Goal: Find specific page/section: Find specific page/section

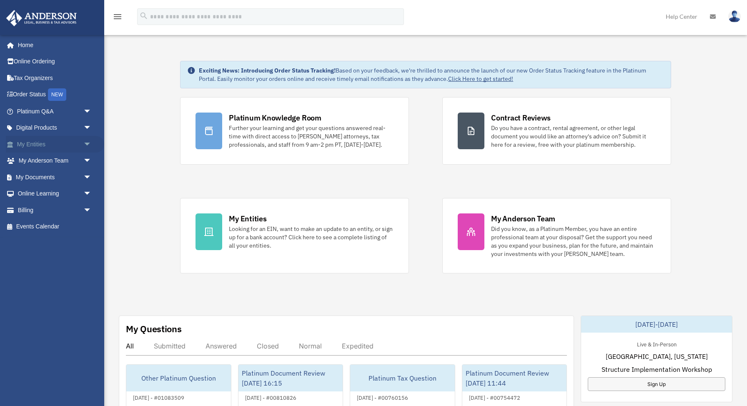
click at [80, 142] on link "My Entities arrow_drop_down" at bounding box center [55, 144] width 98 height 17
click at [86, 144] on span "arrow_drop_down" at bounding box center [91, 144] width 17 height 17
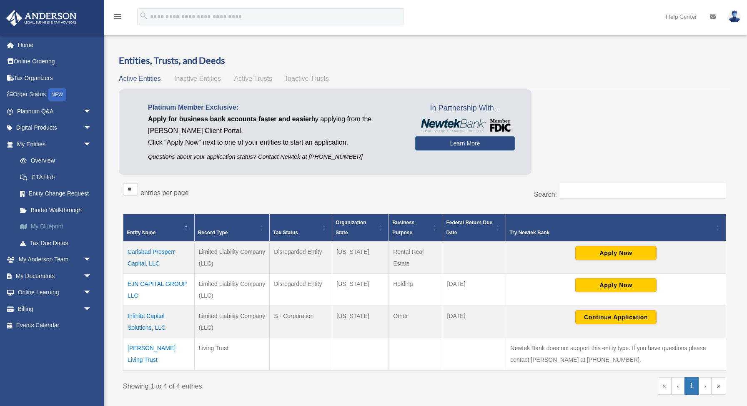
click at [64, 223] on link "My Blueprint" at bounding box center [58, 227] width 93 height 17
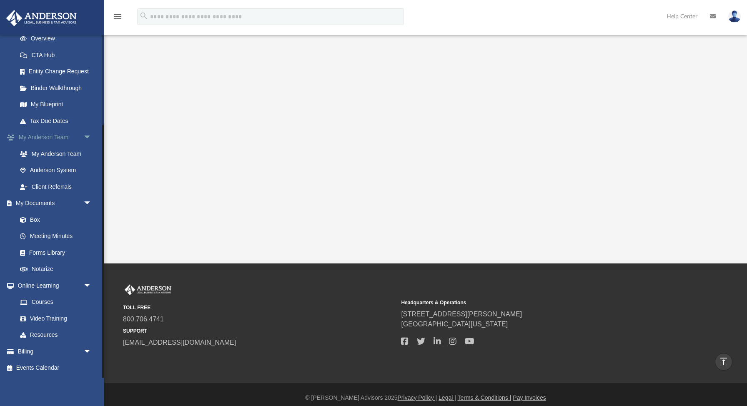
scroll to position [163, 0]
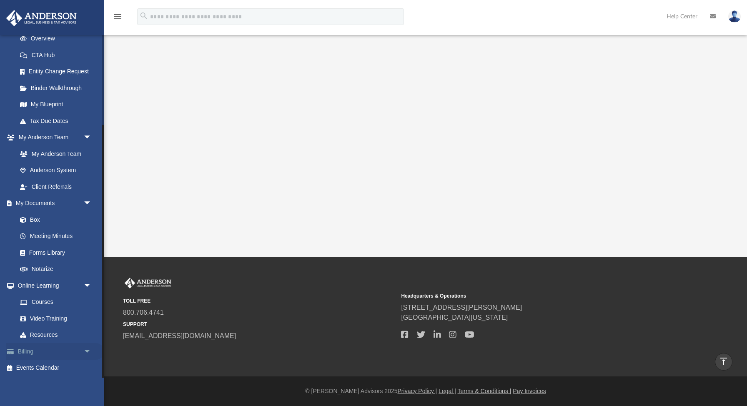
click at [86, 353] on span "arrow_drop_down" at bounding box center [91, 351] width 17 height 17
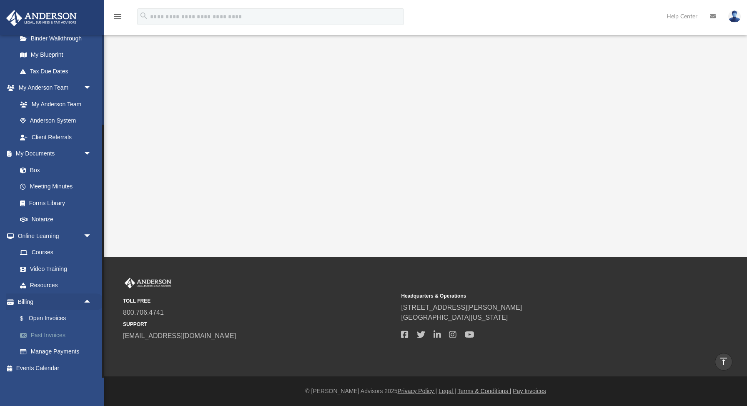
click at [56, 339] on link "Past Invoices" at bounding box center [58, 335] width 93 height 17
click at [55, 336] on link "Past Invoices" at bounding box center [58, 335] width 93 height 17
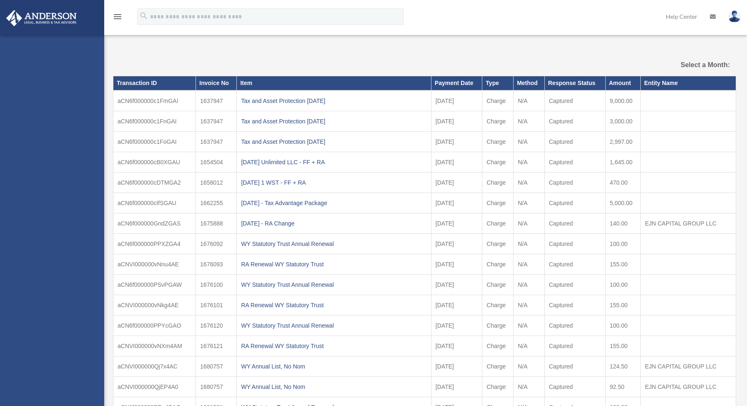
select select
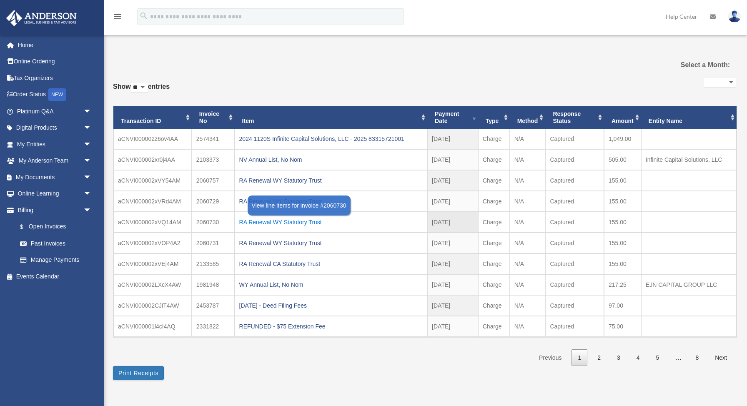
click at [309, 223] on div "RA Renewal WY Statutory Trust" at bounding box center [331, 222] width 184 height 12
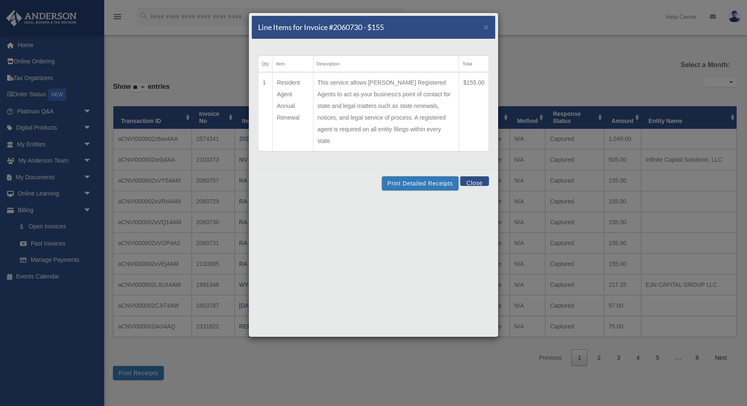
click at [479, 176] on button "Close" at bounding box center [474, 181] width 29 height 10
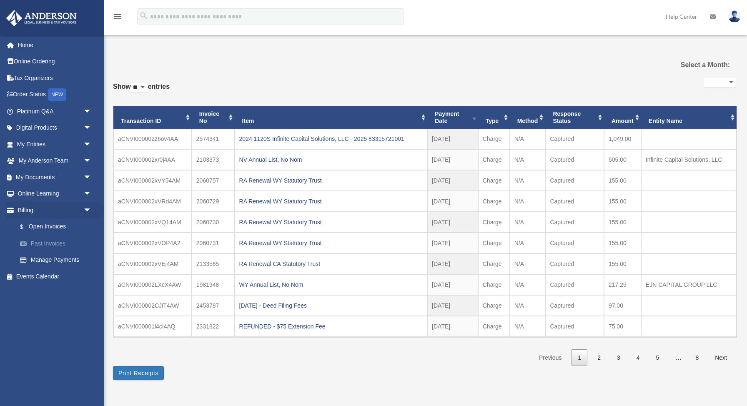
click at [40, 244] on link "Past Invoices" at bounding box center [58, 243] width 93 height 17
select select
click at [60, 228] on link "$ Open Invoices" at bounding box center [58, 227] width 93 height 17
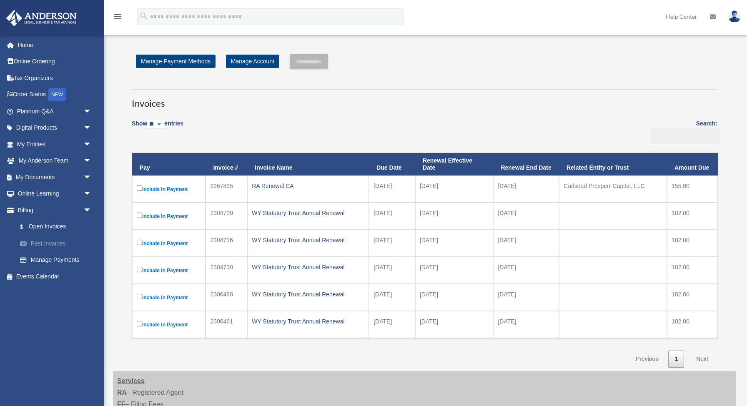
click at [49, 244] on link "Past Invoices" at bounding box center [58, 243] width 93 height 17
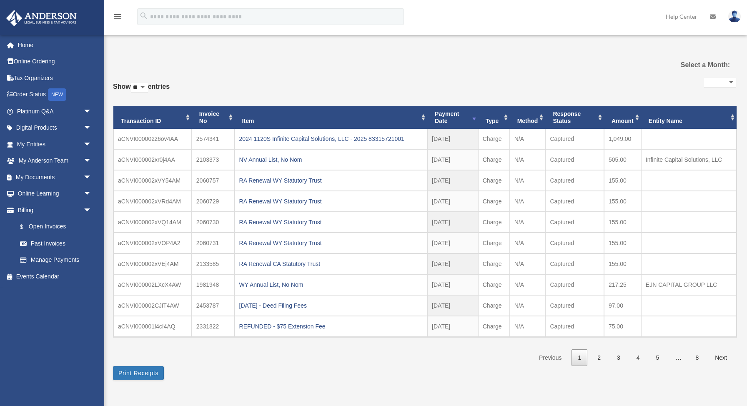
select select
click at [56, 231] on link "$ Open Invoices" at bounding box center [58, 227] width 93 height 17
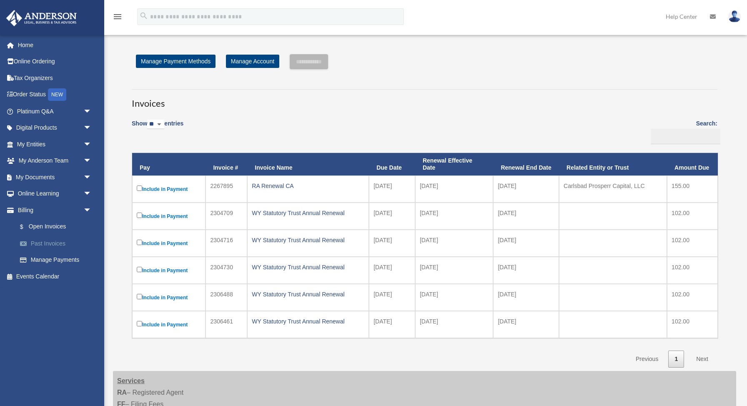
click at [40, 246] on link "Past Invoices" at bounding box center [58, 243] width 93 height 17
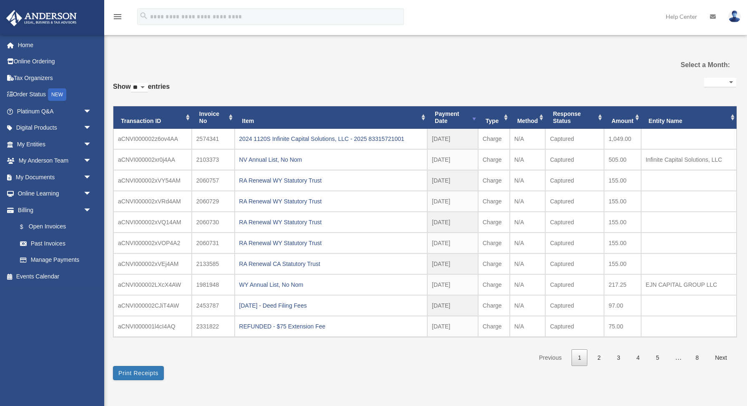
select select
click at [55, 227] on link "$ Open Invoices" at bounding box center [58, 227] width 93 height 17
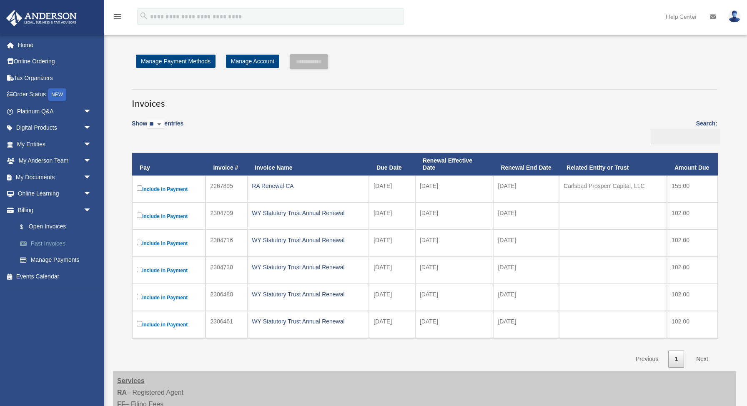
click at [64, 245] on link "Past Invoices" at bounding box center [58, 243] width 93 height 17
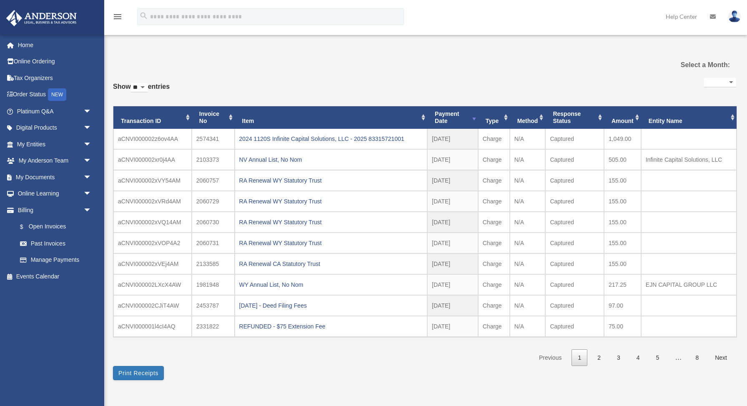
select select
click at [45, 144] on link "My Entities arrow_drop_down" at bounding box center [55, 144] width 98 height 17
click at [85, 143] on span "arrow_drop_down" at bounding box center [91, 144] width 17 height 17
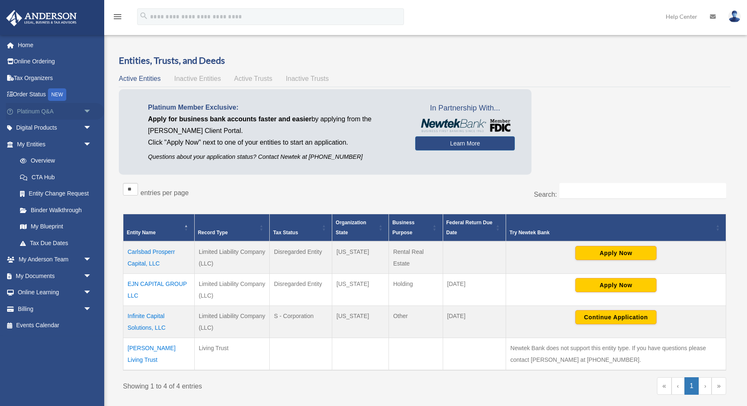
click at [89, 110] on span "arrow_drop_down" at bounding box center [91, 111] width 17 height 17
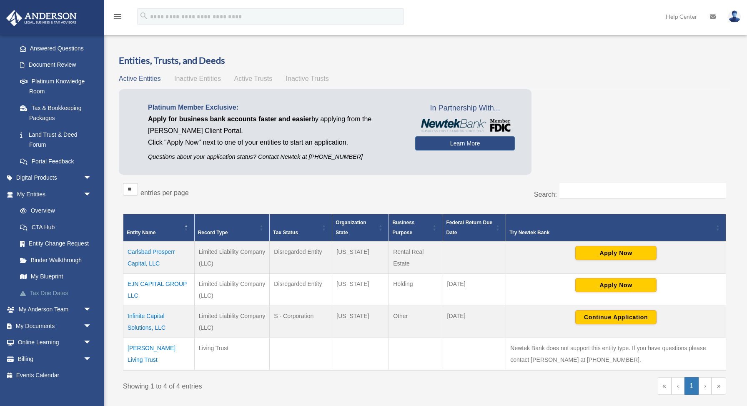
scroll to position [131, 0]
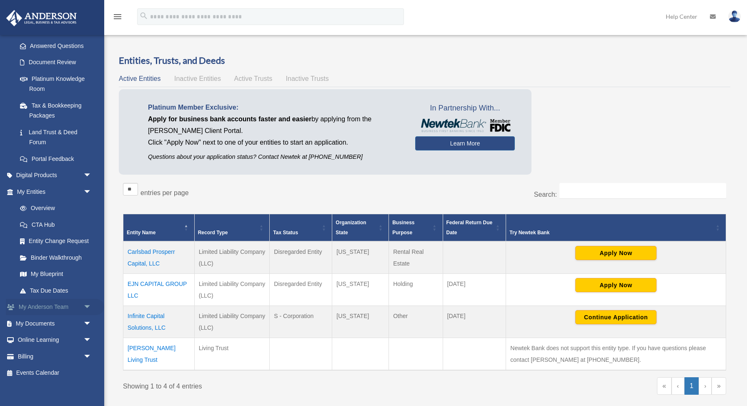
click at [83, 307] on span "arrow_drop_down" at bounding box center [91, 307] width 17 height 17
click at [68, 325] on link "My Anderson Team" at bounding box center [58, 323] width 93 height 17
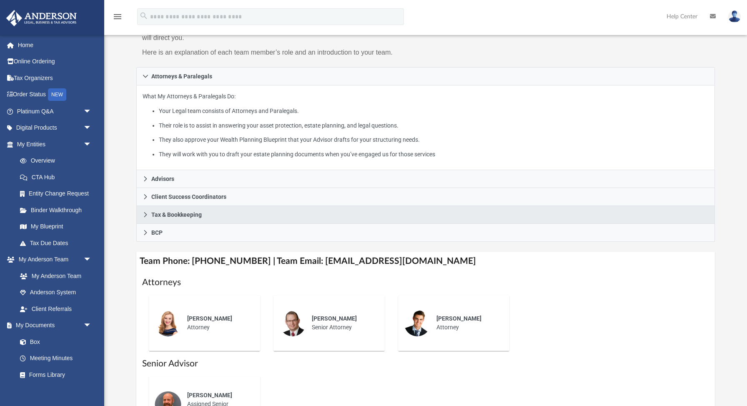
scroll to position [154, 0]
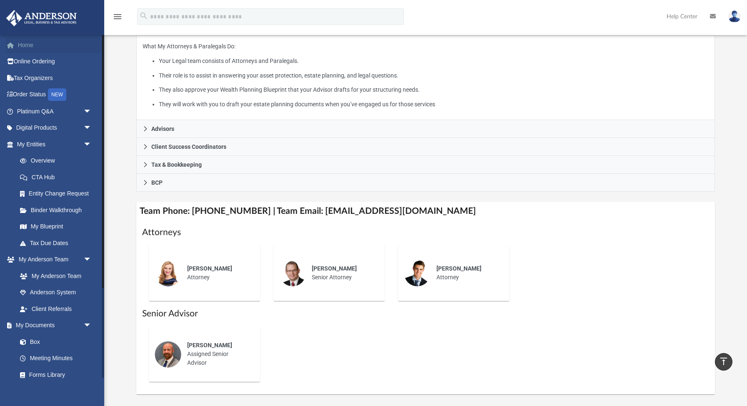
click at [33, 47] on link "Home" at bounding box center [55, 45] width 98 height 17
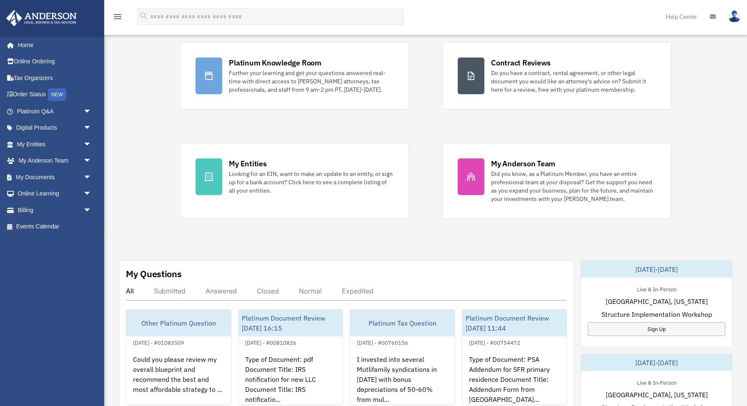
scroll to position [82, 0]
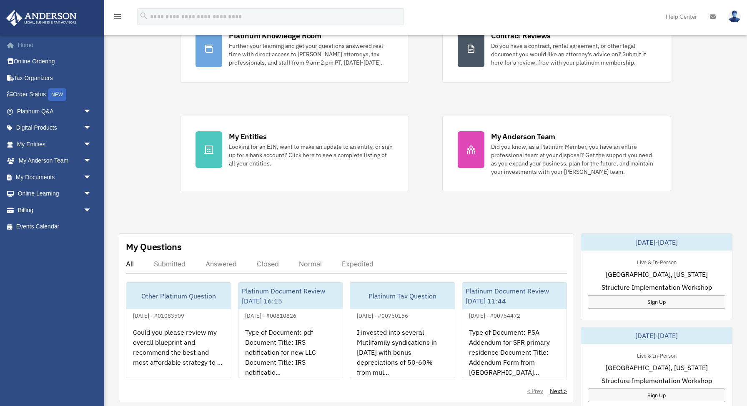
click at [30, 48] on link "Home" at bounding box center [55, 45] width 98 height 17
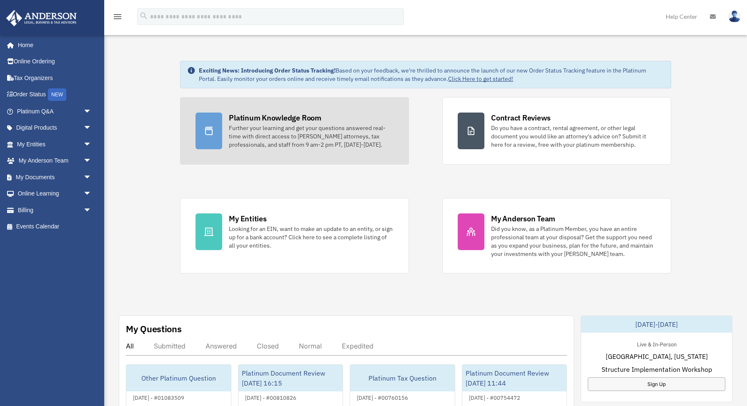
click at [274, 117] on div "Platinum Knowledge Room" at bounding box center [275, 118] width 93 height 10
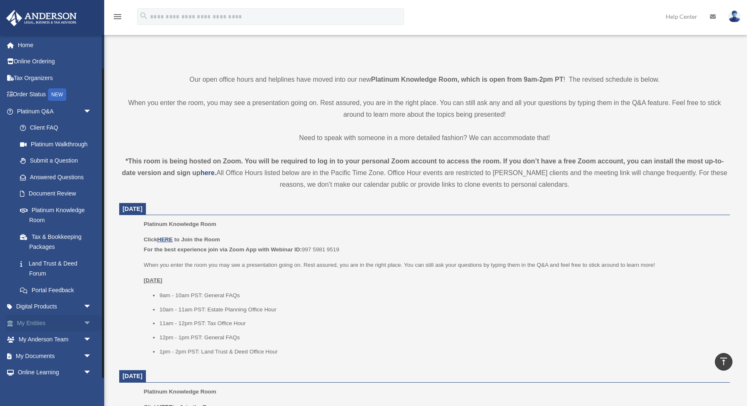
scroll to position [38, 0]
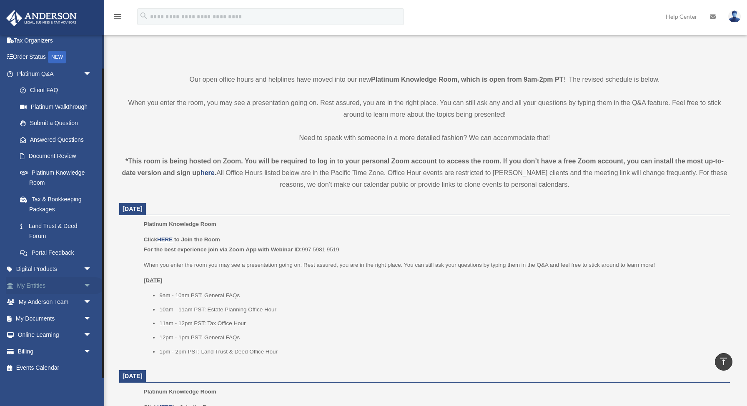
click at [83, 283] on span "arrow_drop_down" at bounding box center [91, 285] width 17 height 17
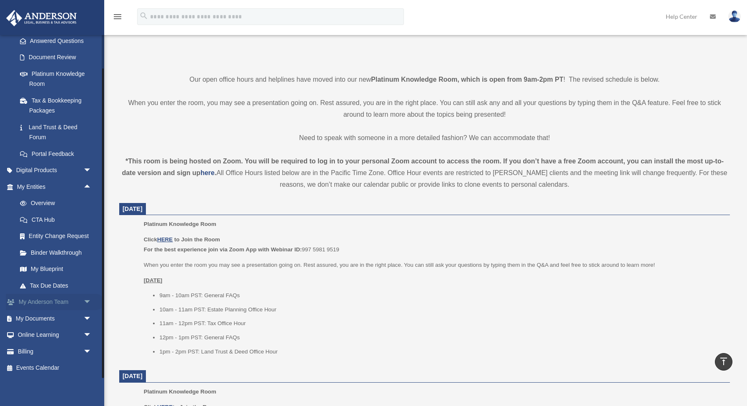
click at [93, 303] on span "arrow_drop_down" at bounding box center [91, 302] width 17 height 17
click at [73, 322] on link "My Anderson Team" at bounding box center [58, 318] width 93 height 17
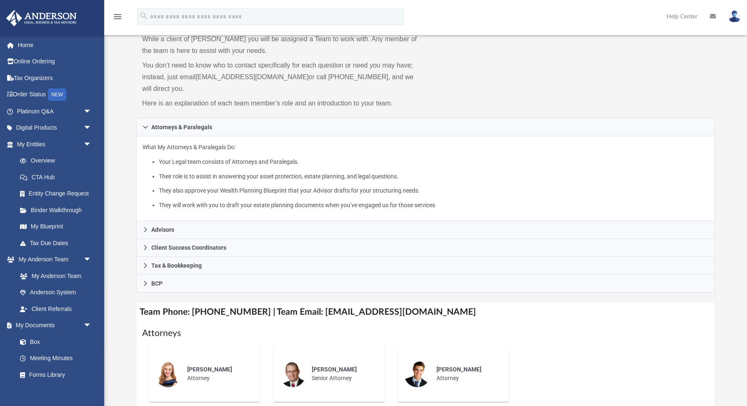
scroll to position [106, 0]
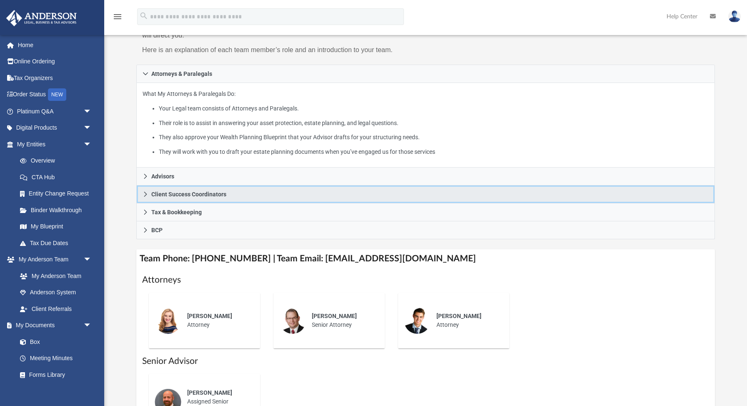
click at [202, 191] on span "Client Success Coordinators" at bounding box center [188, 194] width 75 height 6
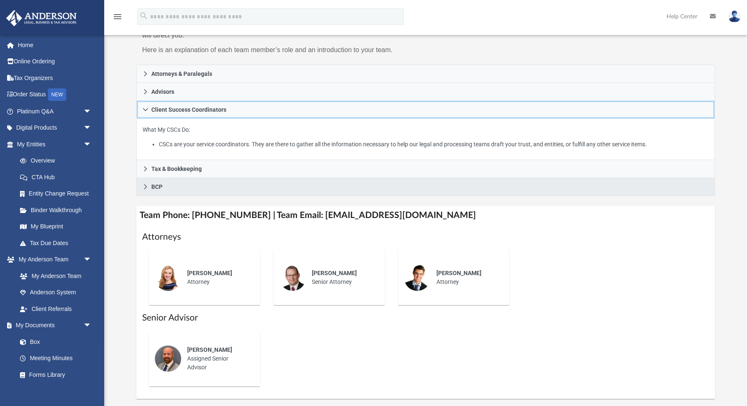
scroll to position [0, 0]
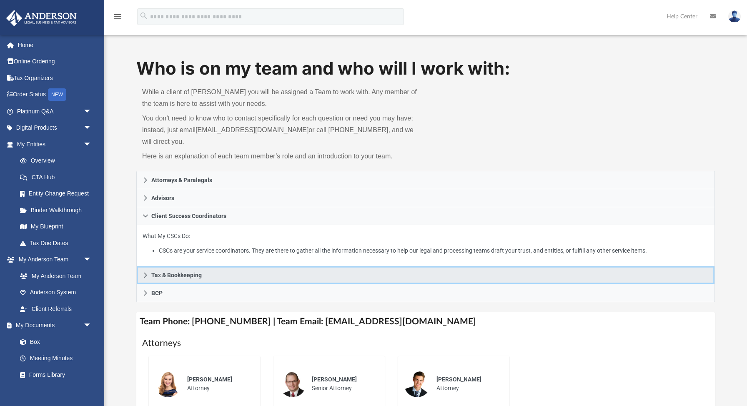
click at [205, 273] on link "Tax & Bookkeeping" at bounding box center [425, 275] width 579 height 18
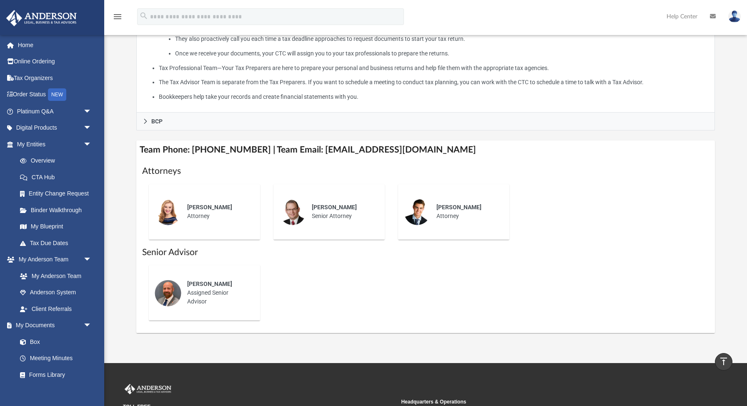
scroll to position [206, 0]
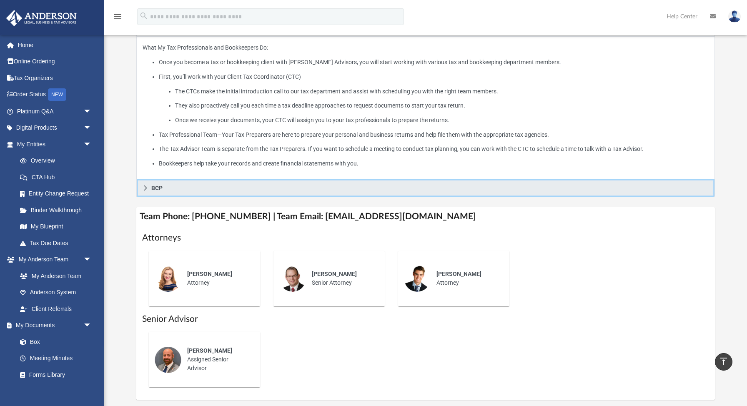
click at [151, 182] on link "BCP" at bounding box center [425, 188] width 579 height 18
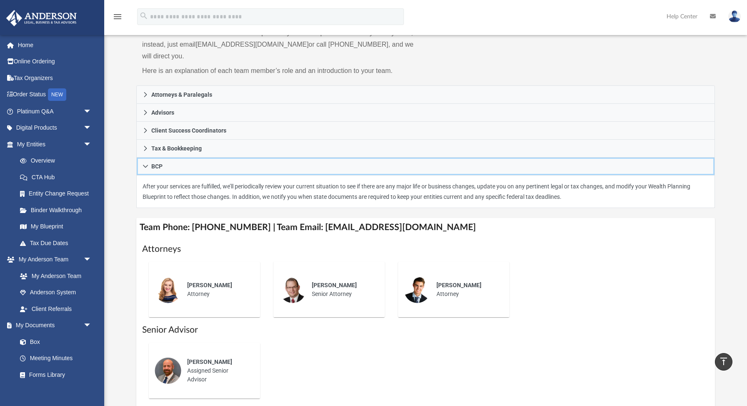
scroll to position [0, 0]
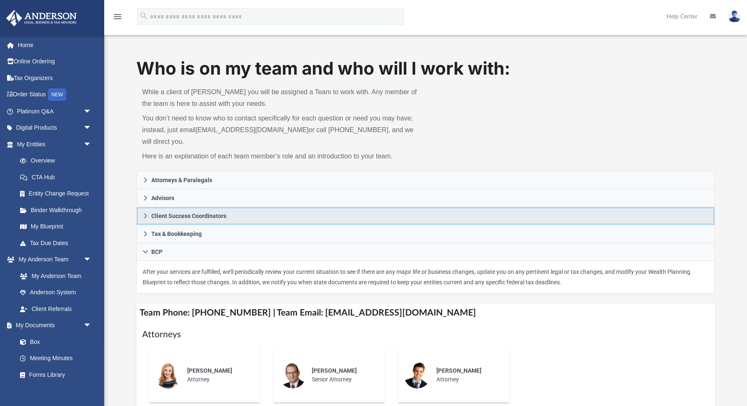
click at [233, 217] on link "Client Success Coordinators" at bounding box center [425, 216] width 579 height 18
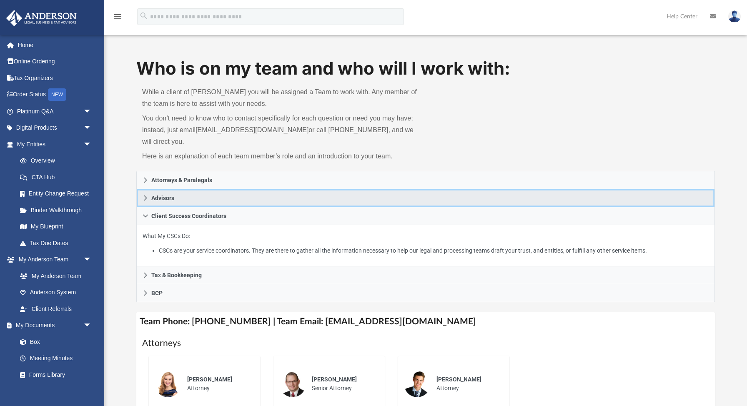
click at [170, 196] on span "Advisors" at bounding box center [162, 198] width 23 height 6
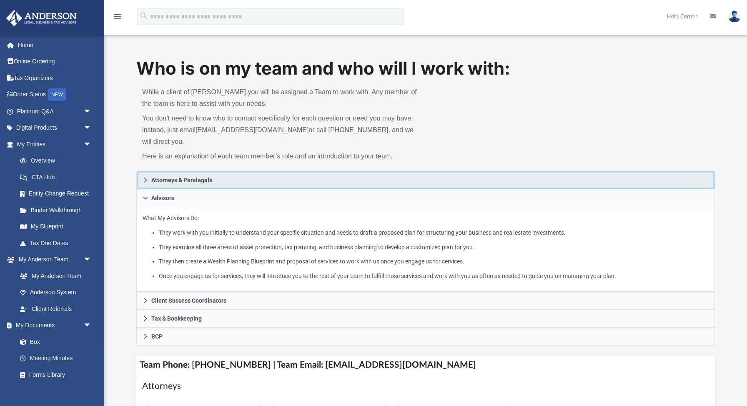
click at [183, 182] on span "Attorneys & Paralegals" at bounding box center [181, 180] width 61 height 6
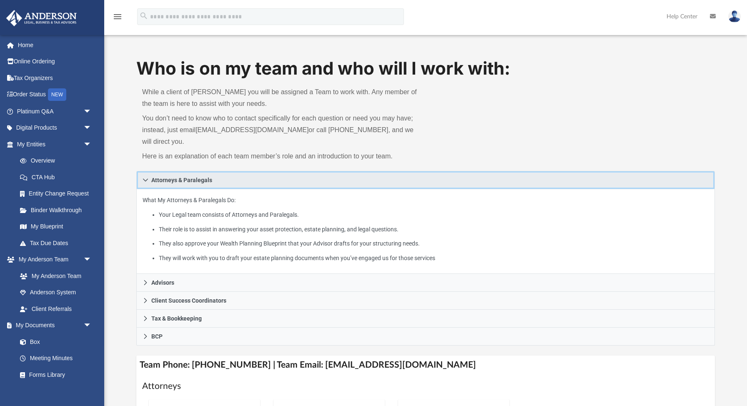
click at [183, 183] on span "Attorneys & Paralegals" at bounding box center [181, 180] width 61 height 6
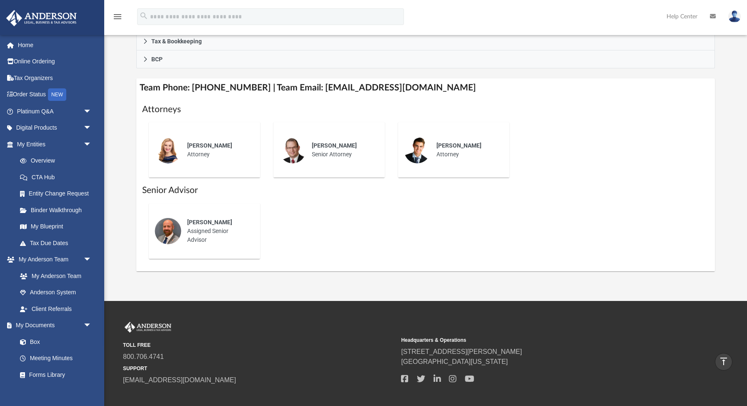
scroll to position [74, 0]
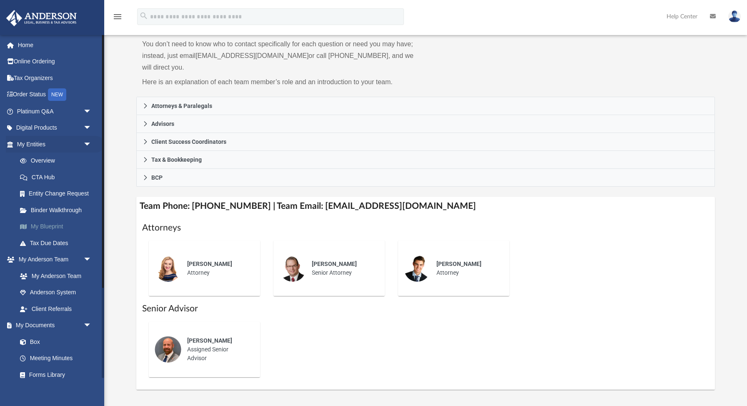
click at [63, 227] on link "My Blueprint" at bounding box center [58, 227] width 93 height 17
